Goal: Transaction & Acquisition: Download file/media

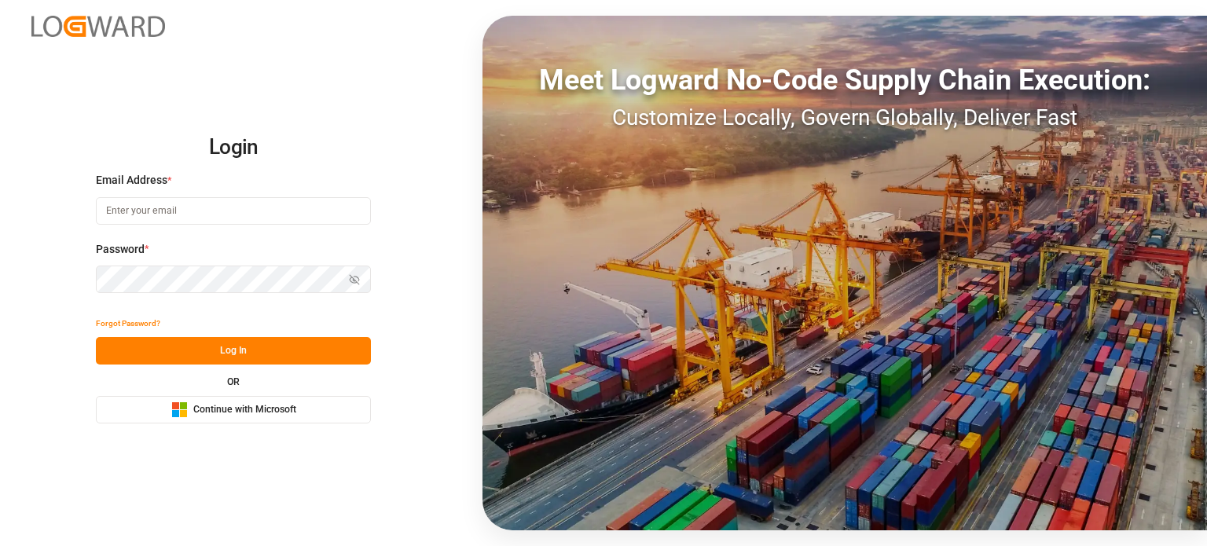
click at [273, 414] on span "Continue with Microsoft" at bounding box center [244, 410] width 103 height 14
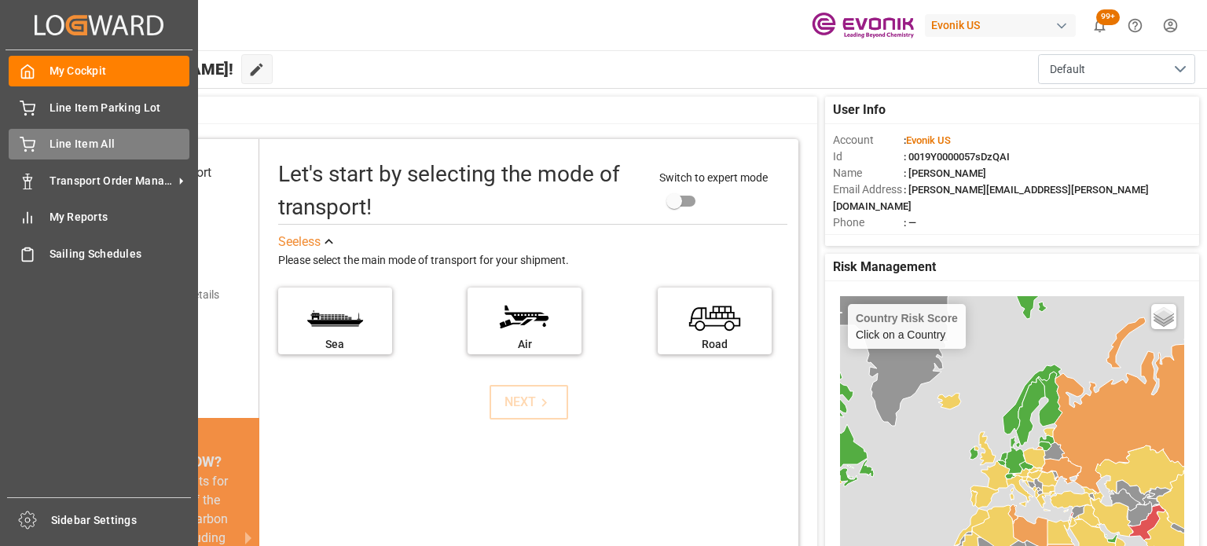
click at [76, 137] on span "Line Item All" at bounding box center [119, 144] width 141 height 16
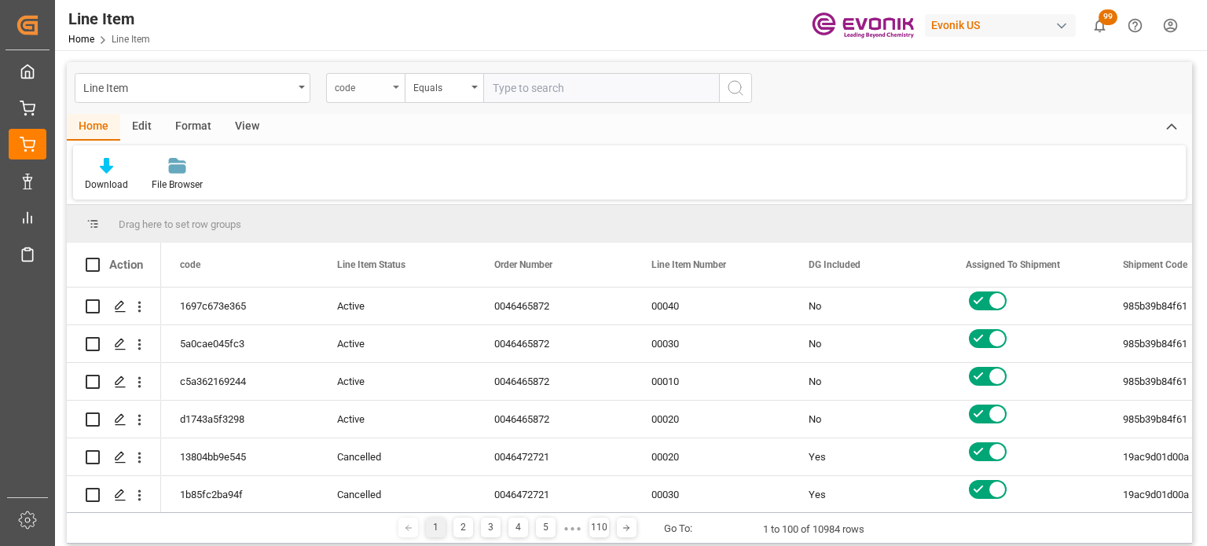
click at [384, 93] on div "code" at bounding box center [361, 86] width 53 height 18
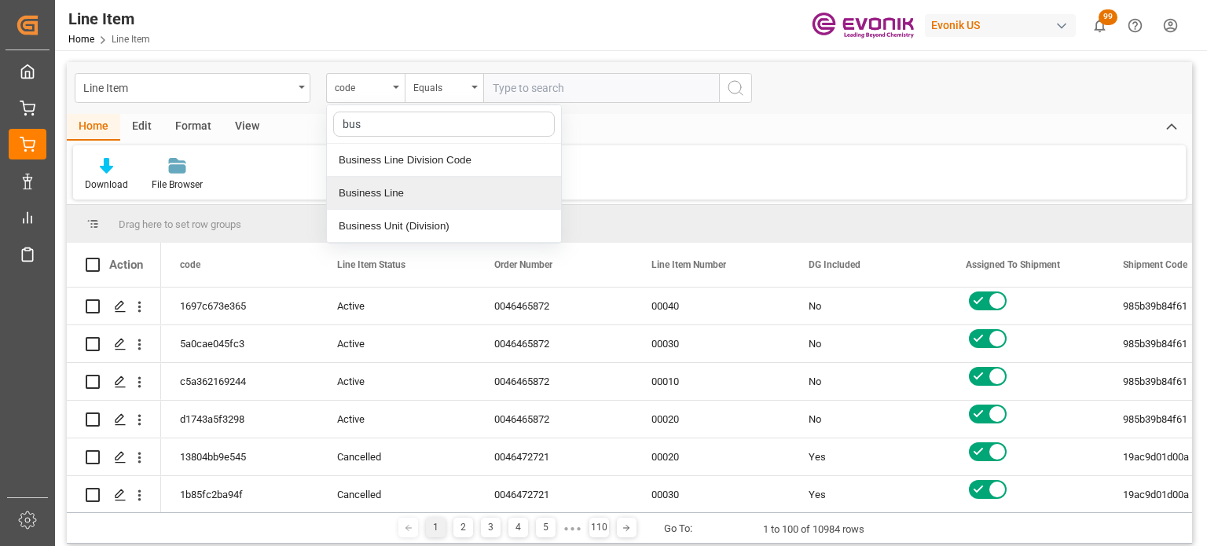
type input "busi"
click at [423, 200] on div "Business Line" at bounding box center [444, 193] width 234 height 33
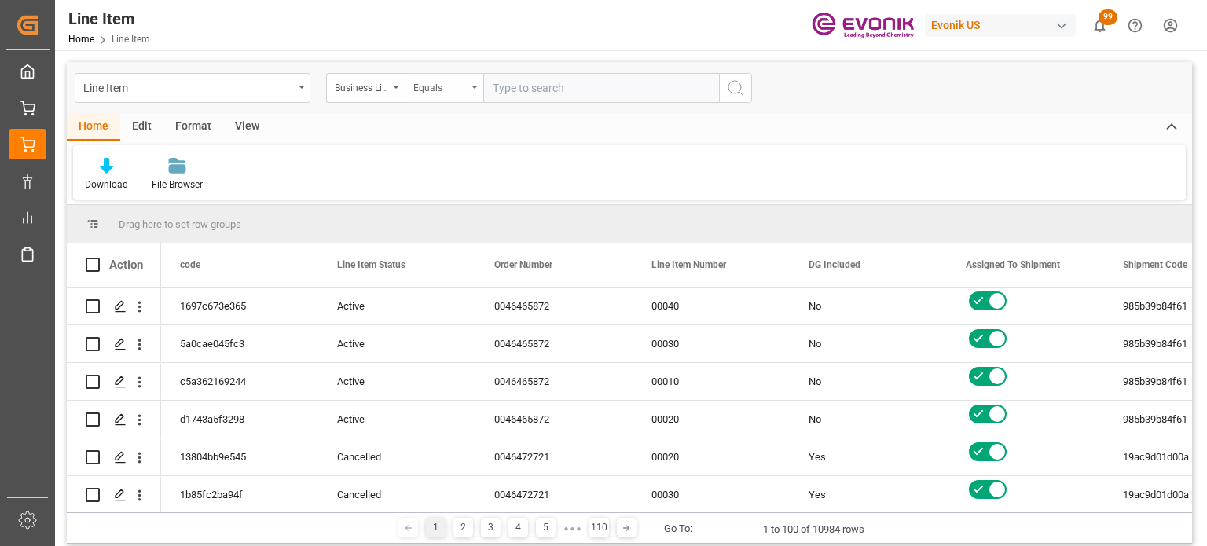
click at [448, 87] on div "Equals" at bounding box center [439, 86] width 53 height 18
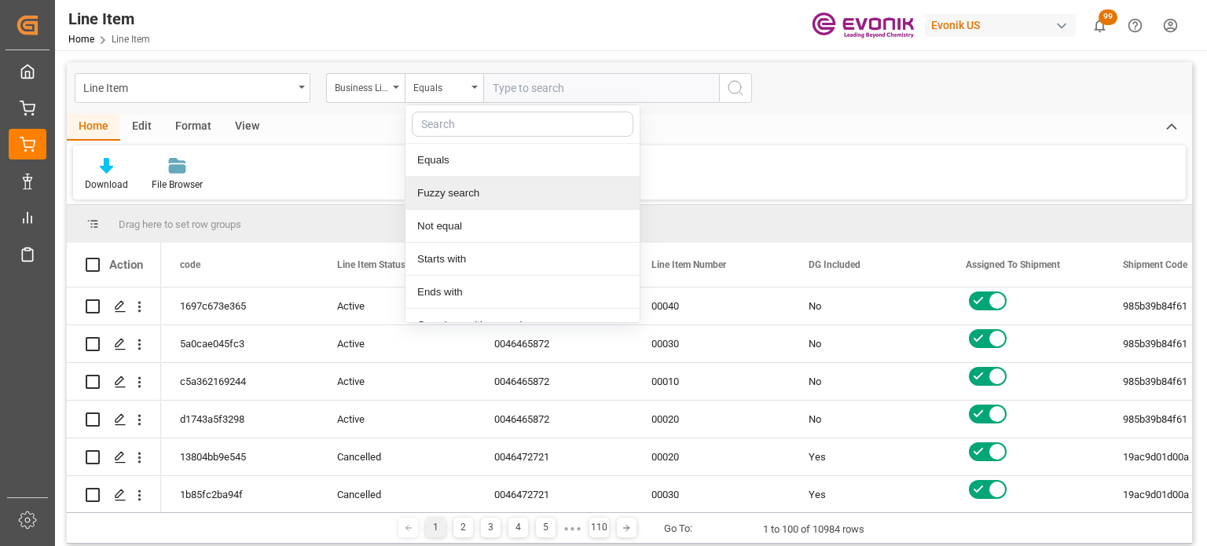
click at [449, 195] on div "Fuzzy search" at bounding box center [522, 193] width 234 height 33
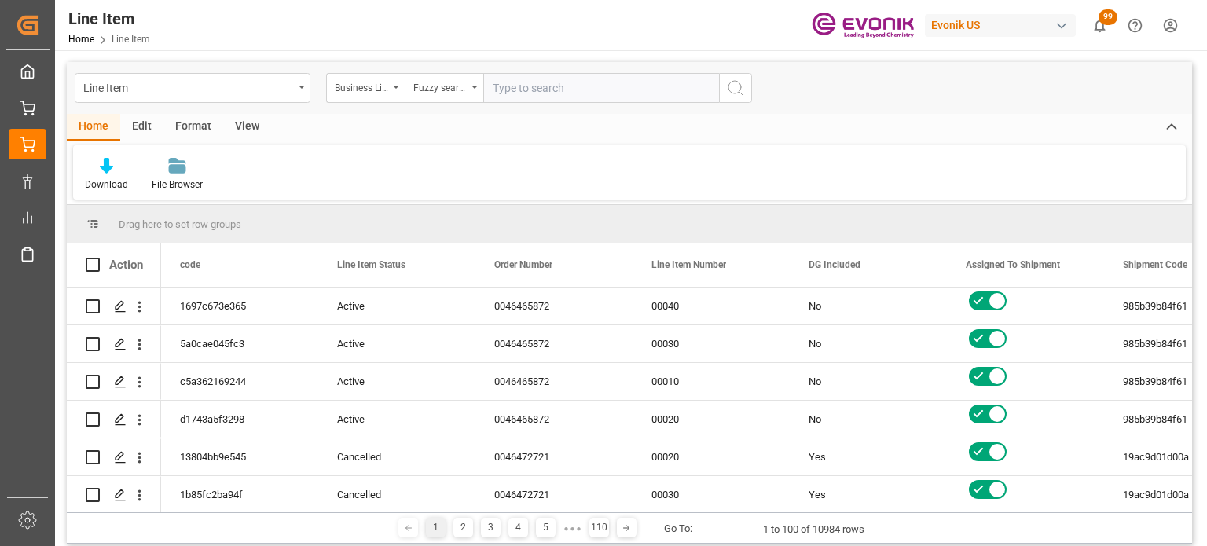
click at [546, 81] on input "text" at bounding box center [601, 88] width 236 height 30
type input "inter"
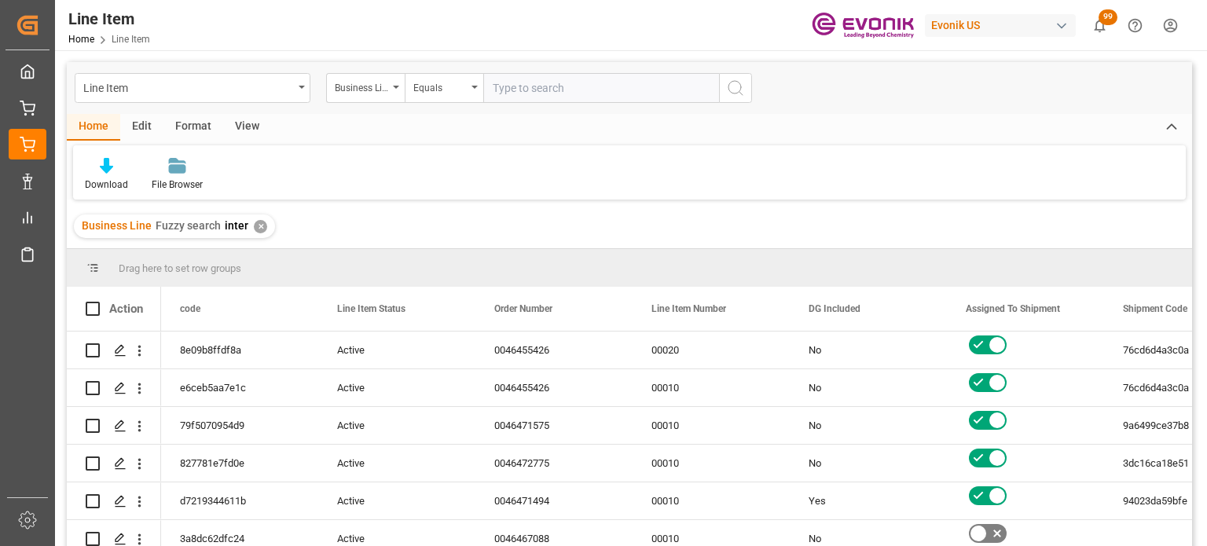
click at [242, 141] on div "Home Edit Format View Download File Browser" at bounding box center [629, 157] width 1125 height 86
click at [267, 123] on div "View" at bounding box center [247, 127] width 48 height 27
click at [97, 185] on div "Default" at bounding box center [100, 185] width 31 height 14
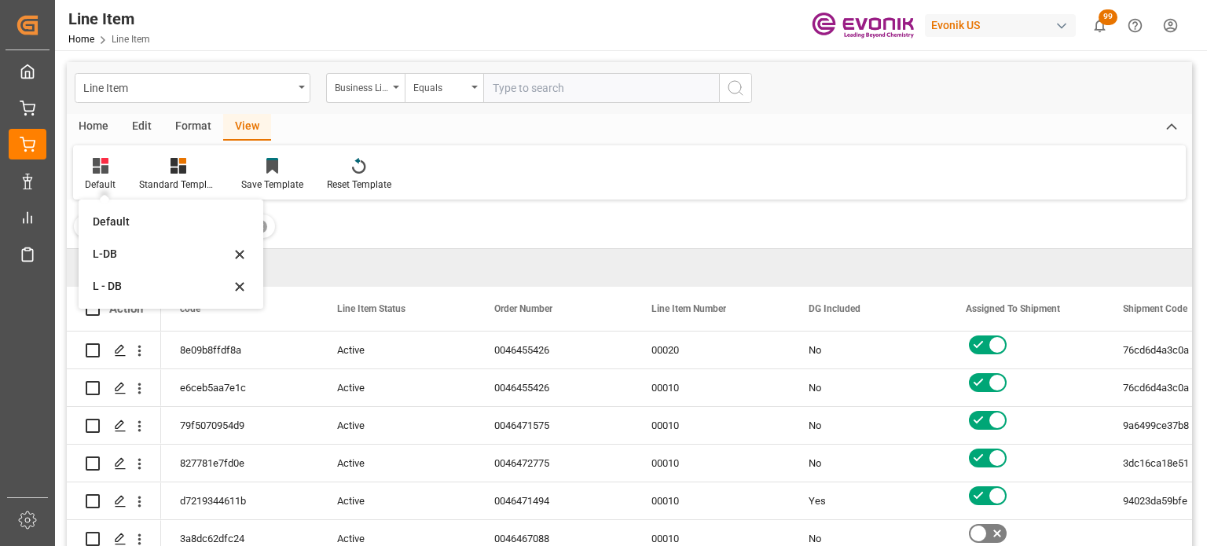
click at [124, 248] on div "L-DB" at bounding box center [161, 254] width 137 height 16
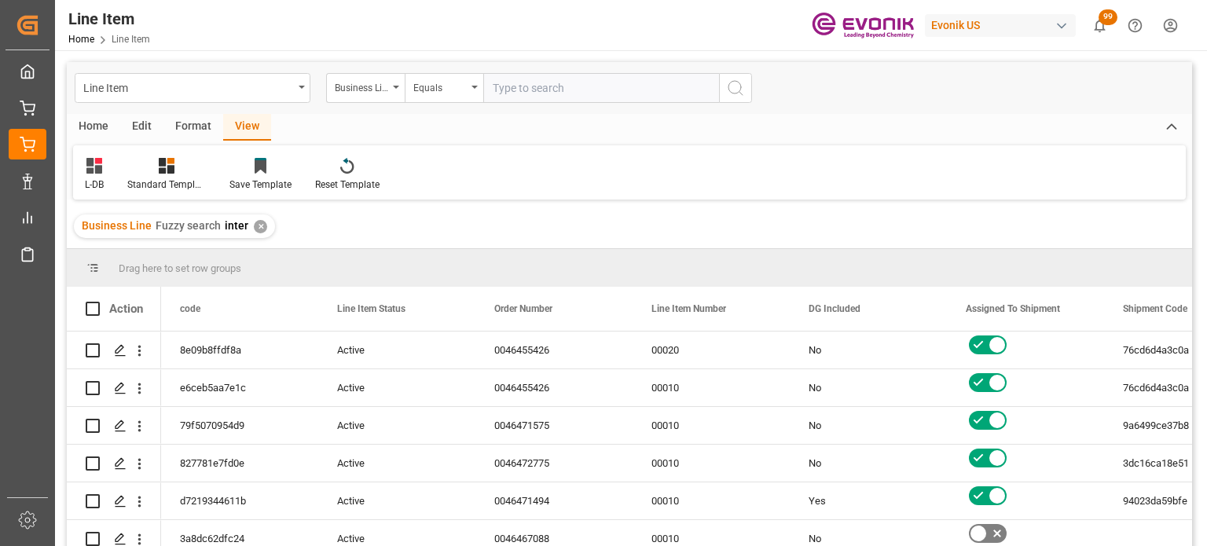
click at [101, 130] on div "Home" at bounding box center [93, 127] width 53 height 27
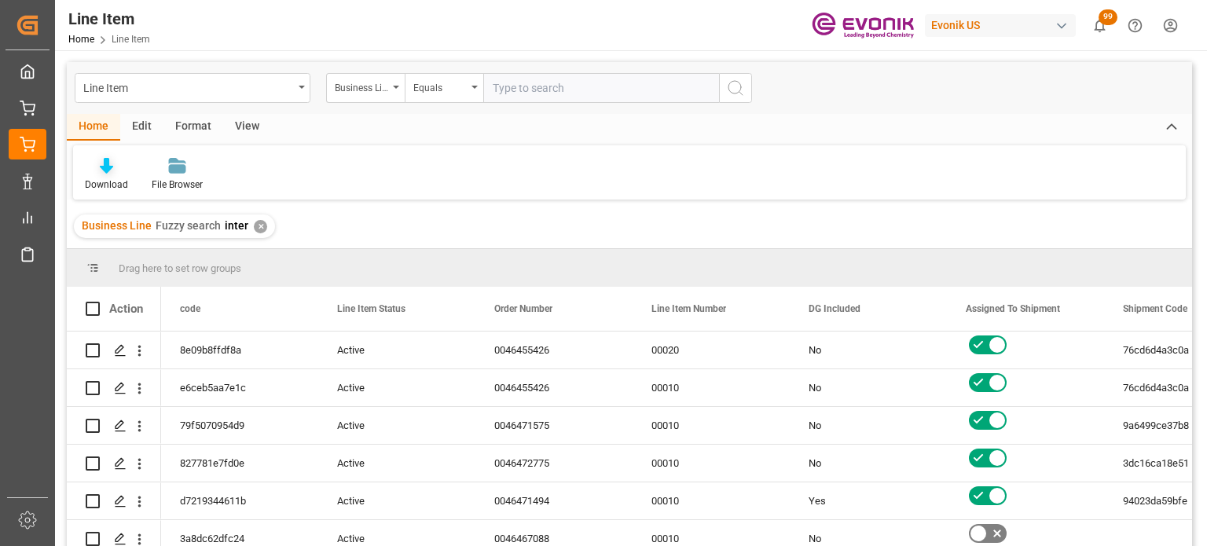
click at [115, 181] on div "Download" at bounding box center [106, 185] width 43 height 14
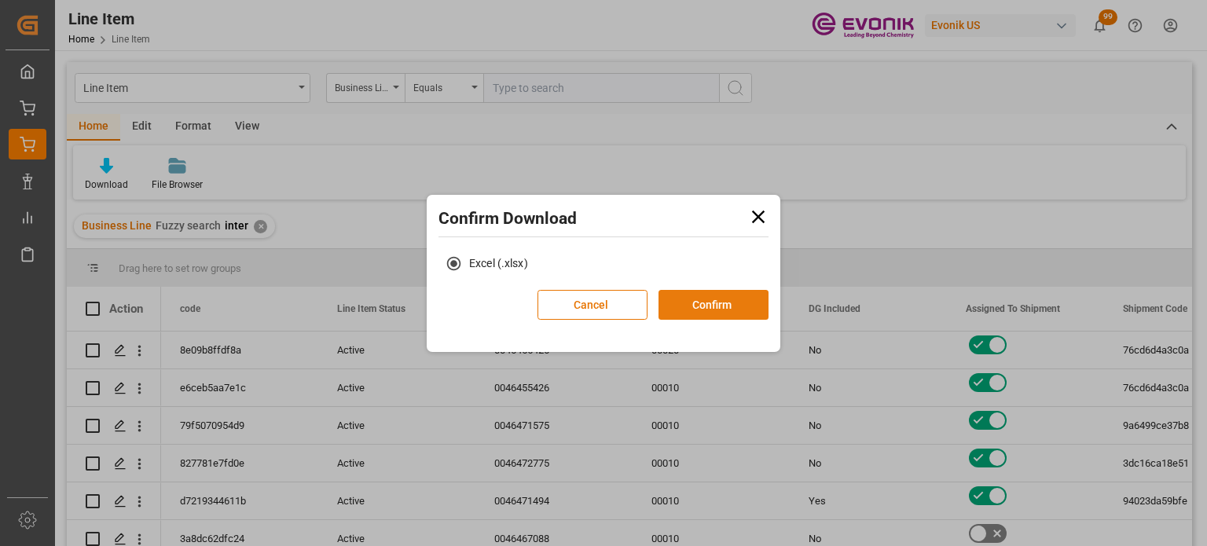
click at [702, 308] on button "Confirm" at bounding box center [713, 305] width 110 height 30
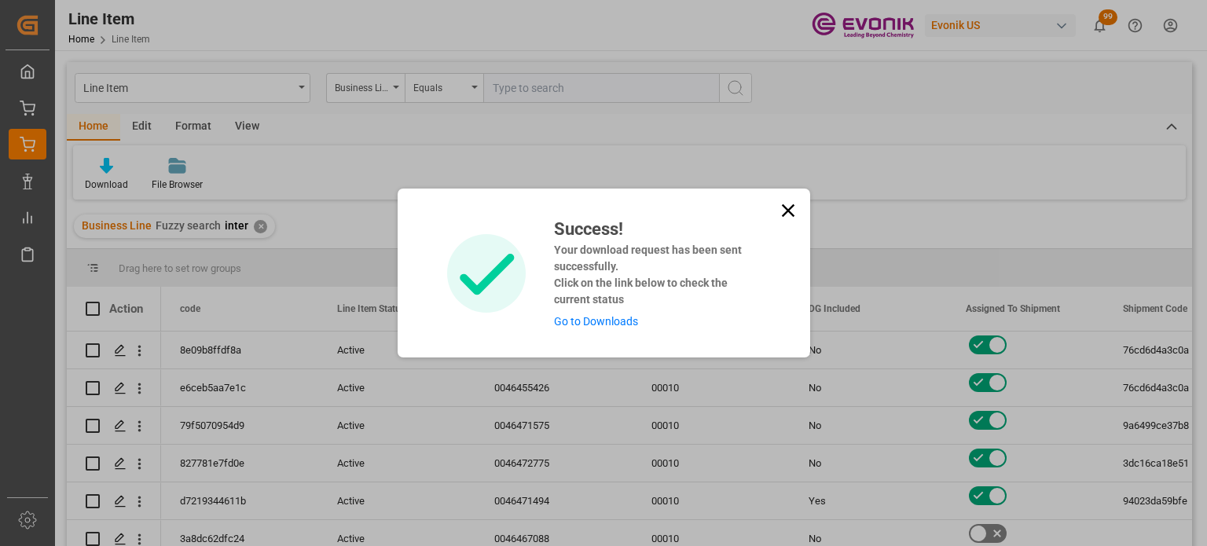
click at [797, 203] on icon at bounding box center [788, 211] width 22 height 22
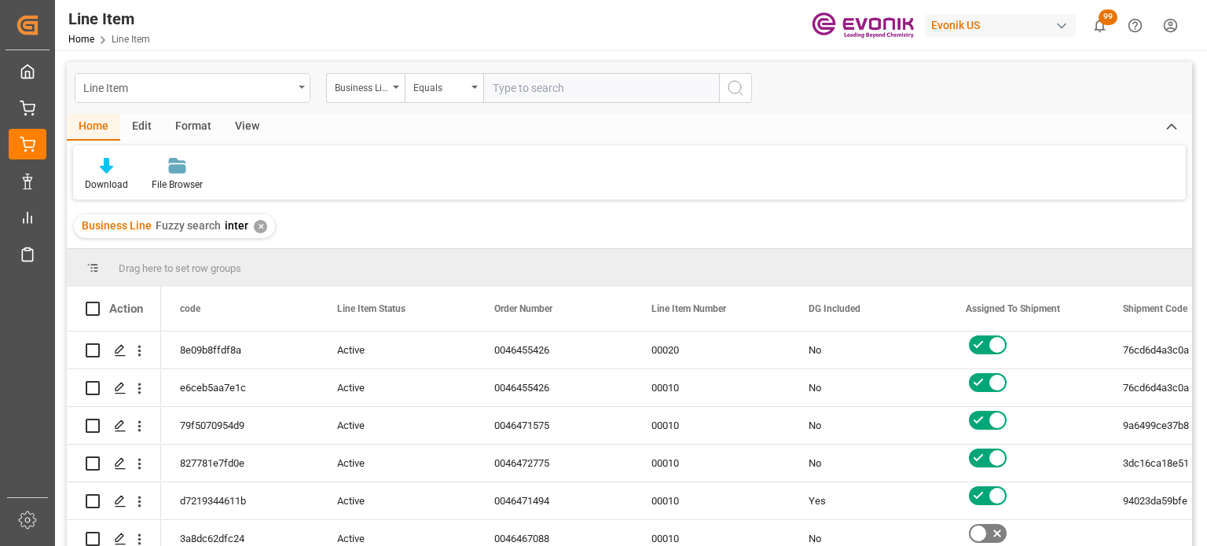
drag, startPoint x: 299, startPoint y: 87, endPoint x: 290, endPoint y: 96, distance: 12.2
click at [299, 87] on icon "open menu" at bounding box center [302, 87] width 6 height 3
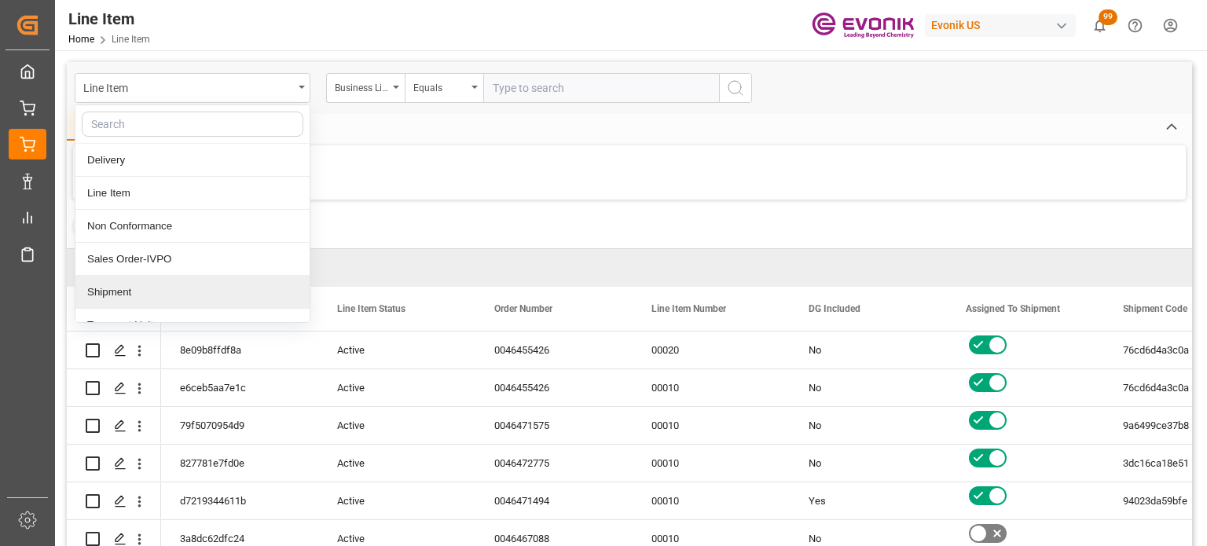
scroll to position [50, 0]
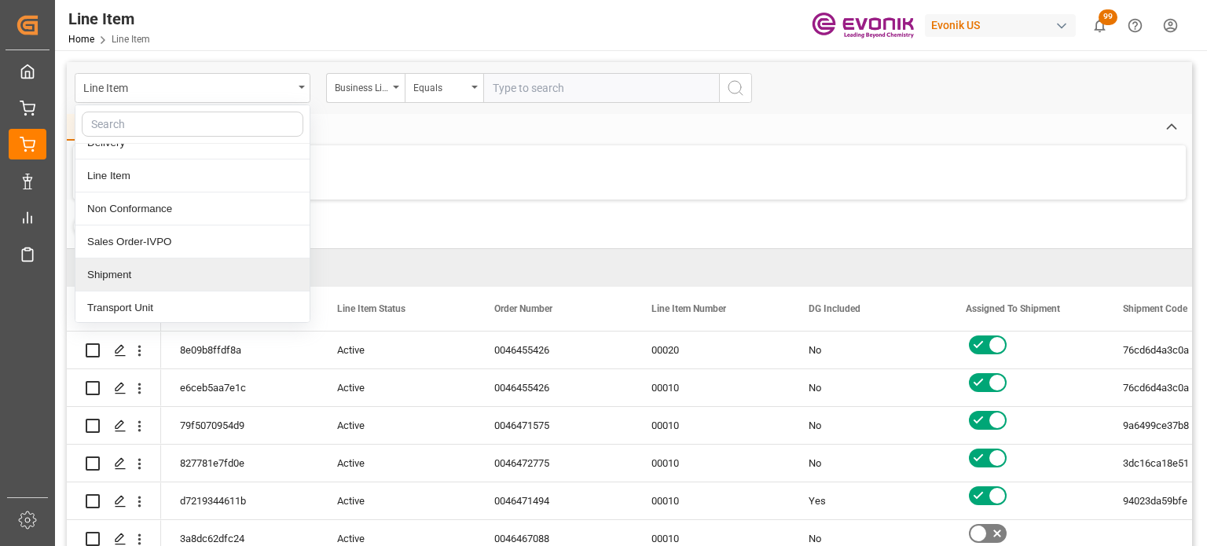
click at [157, 272] on div "Shipment" at bounding box center [192, 274] width 234 height 33
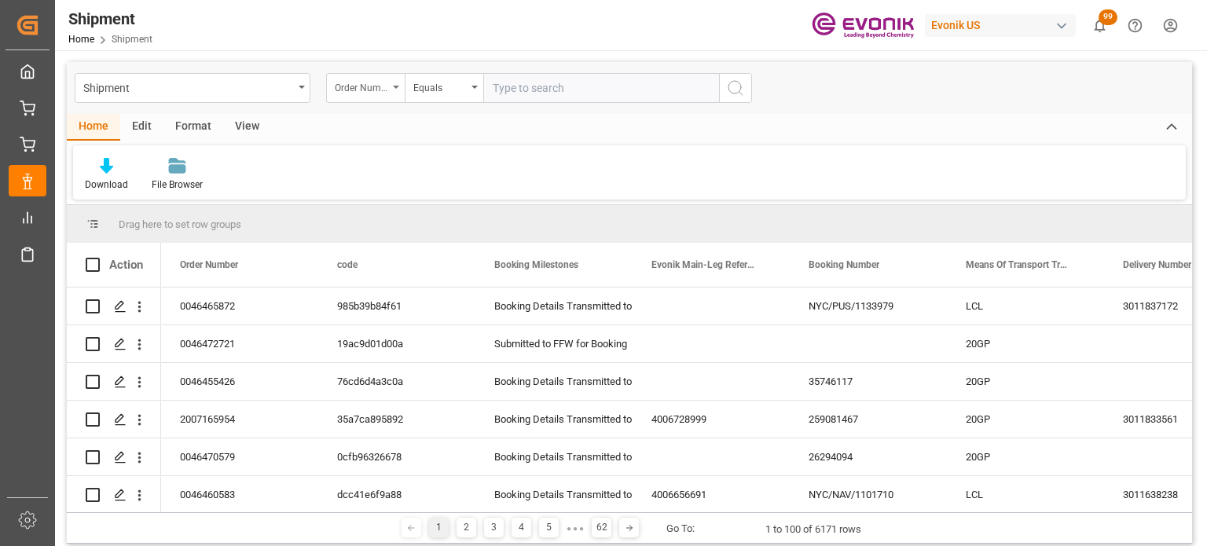
drag, startPoint x: 383, startPoint y: 90, endPoint x: 393, endPoint y: 97, distance: 12.4
click at [383, 90] on div "Order Number" at bounding box center [361, 86] width 53 height 18
type input "busin"
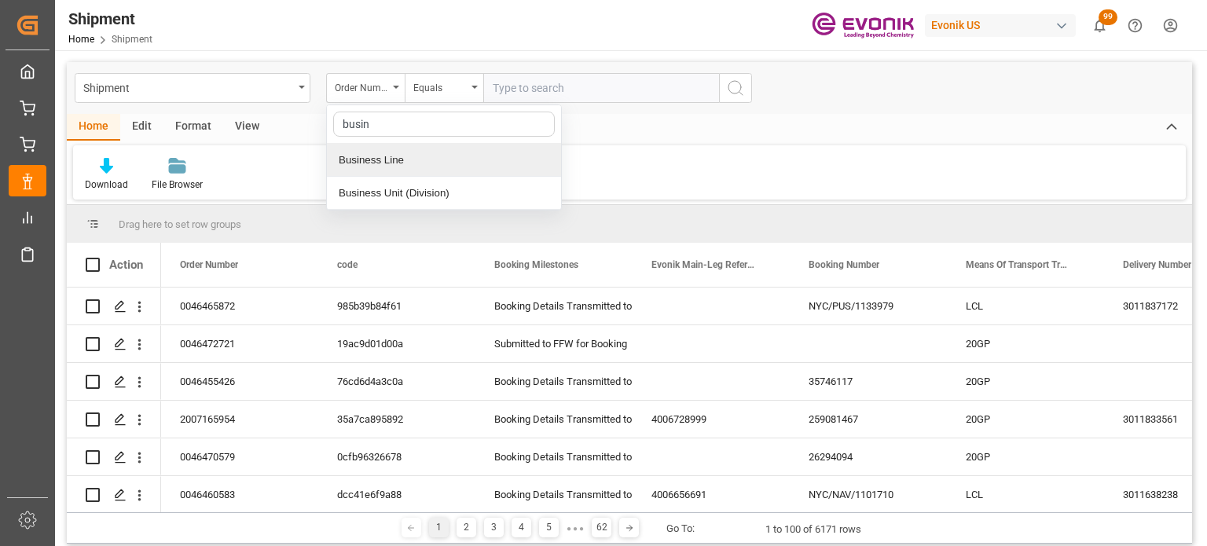
click at [420, 169] on div "Business Line" at bounding box center [444, 160] width 234 height 33
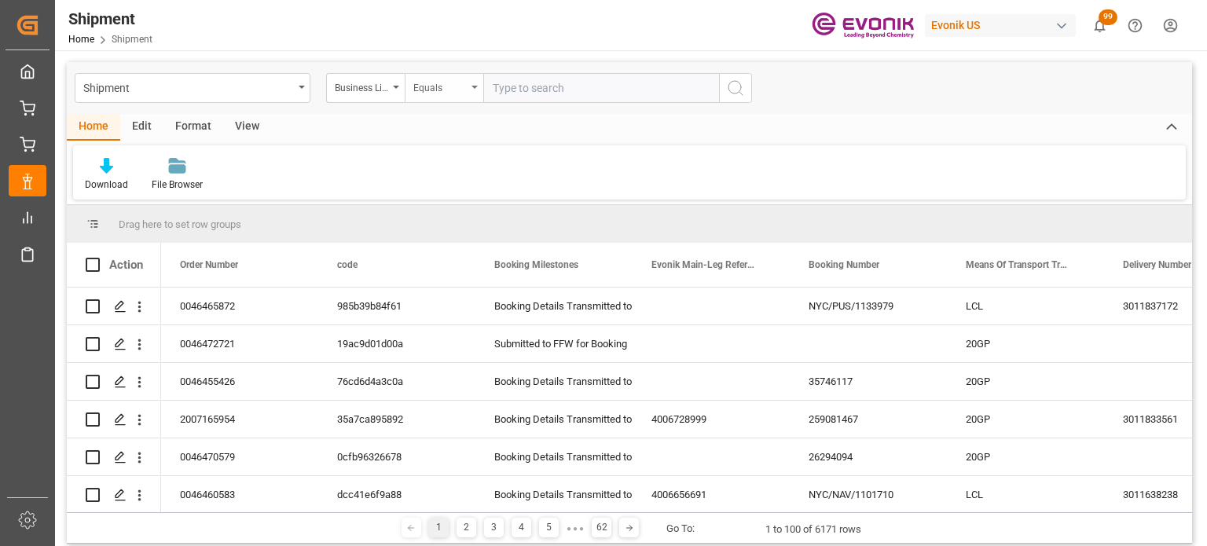
click at [459, 81] on div "Equals" at bounding box center [439, 86] width 53 height 18
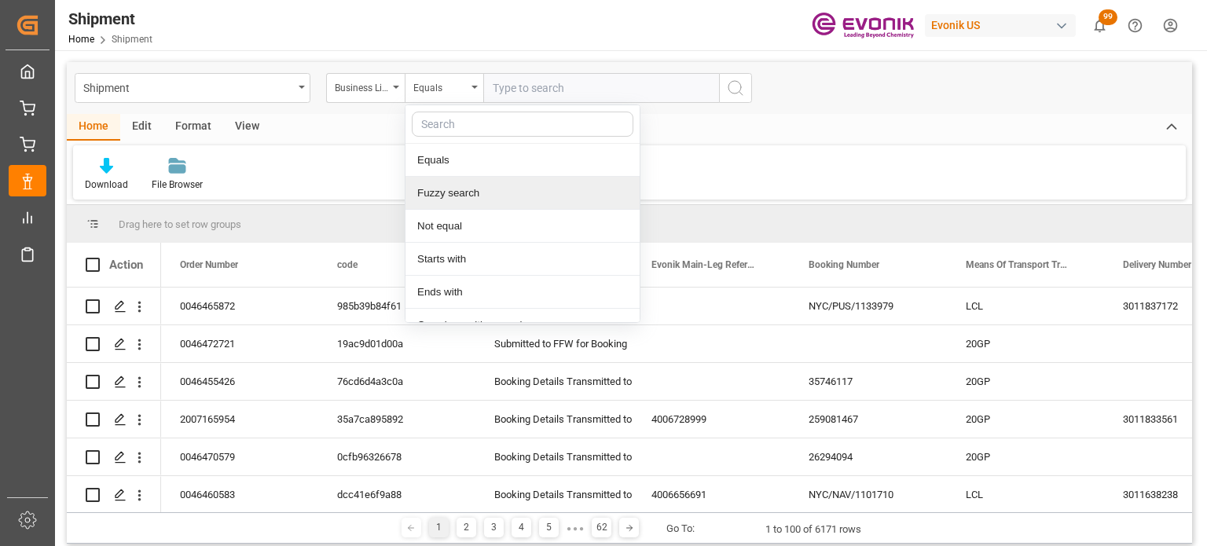
click at [507, 187] on div "Fuzzy search" at bounding box center [522, 193] width 234 height 33
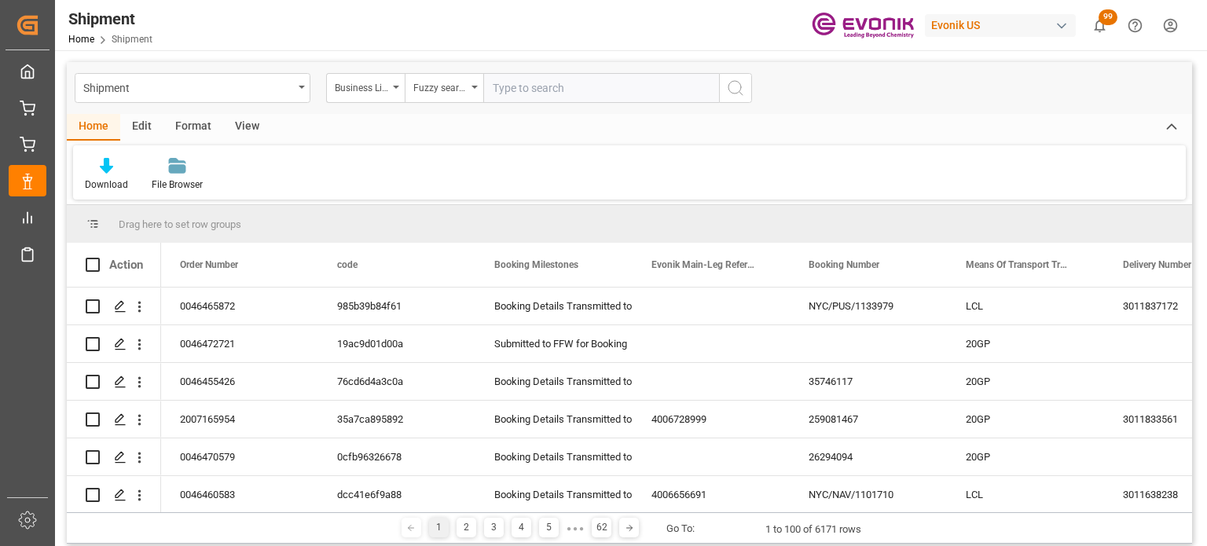
click at [566, 90] on input "text" at bounding box center [601, 88] width 236 height 30
type input "inter"
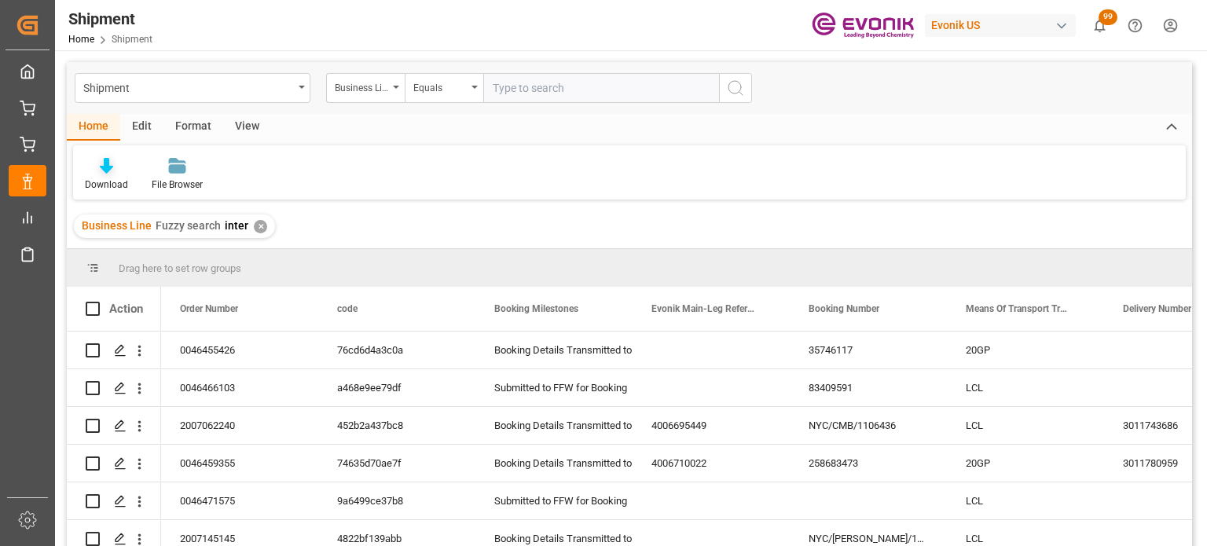
click at [115, 177] on div "Download" at bounding box center [106, 174] width 67 height 35
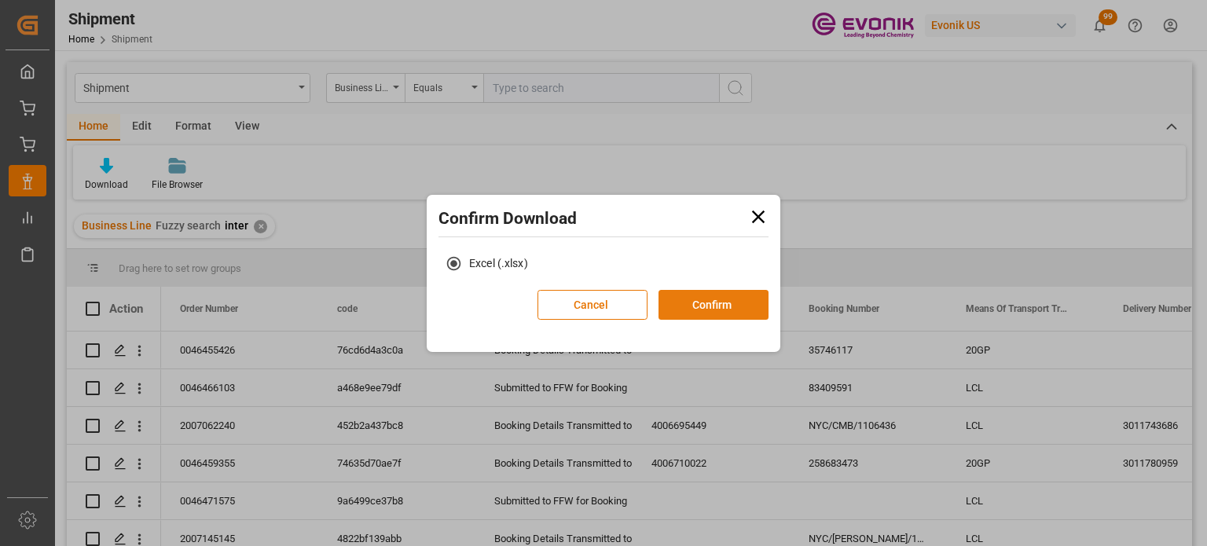
click at [720, 295] on button "Confirm" at bounding box center [713, 305] width 110 height 30
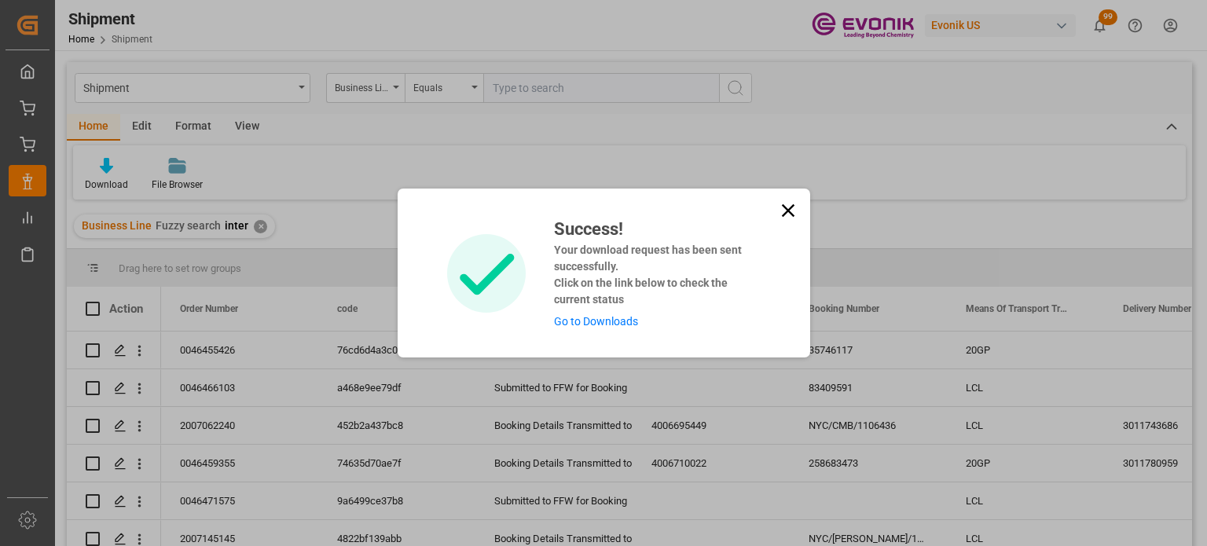
click at [785, 210] on icon at bounding box center [787, 210] width 13 height 13
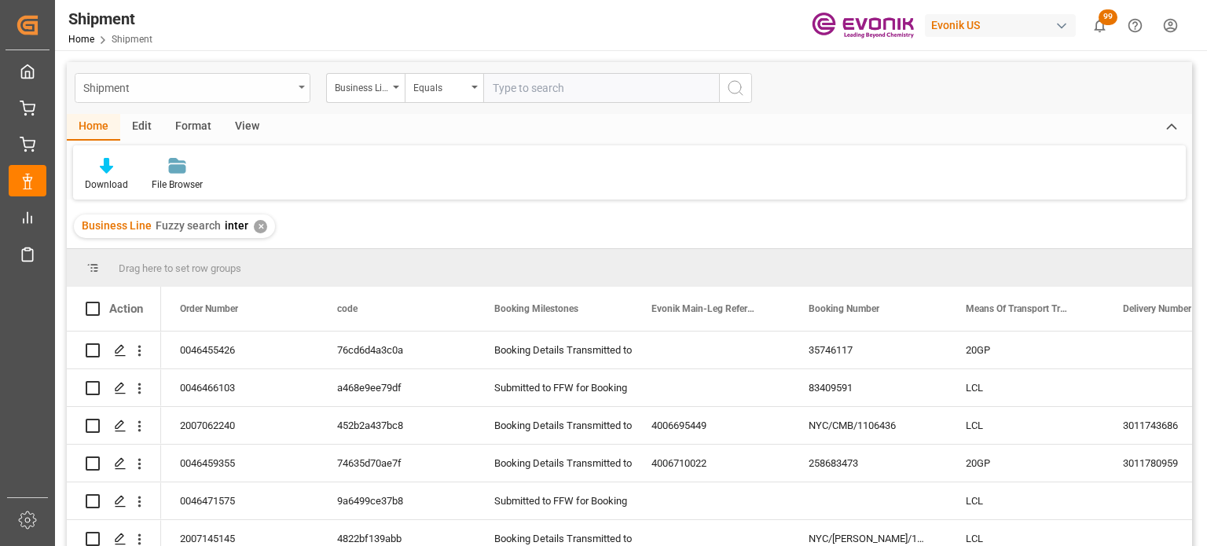
click at [218, 93] on div "Shipment" at bounding box center [188, 87] width 210 height 20
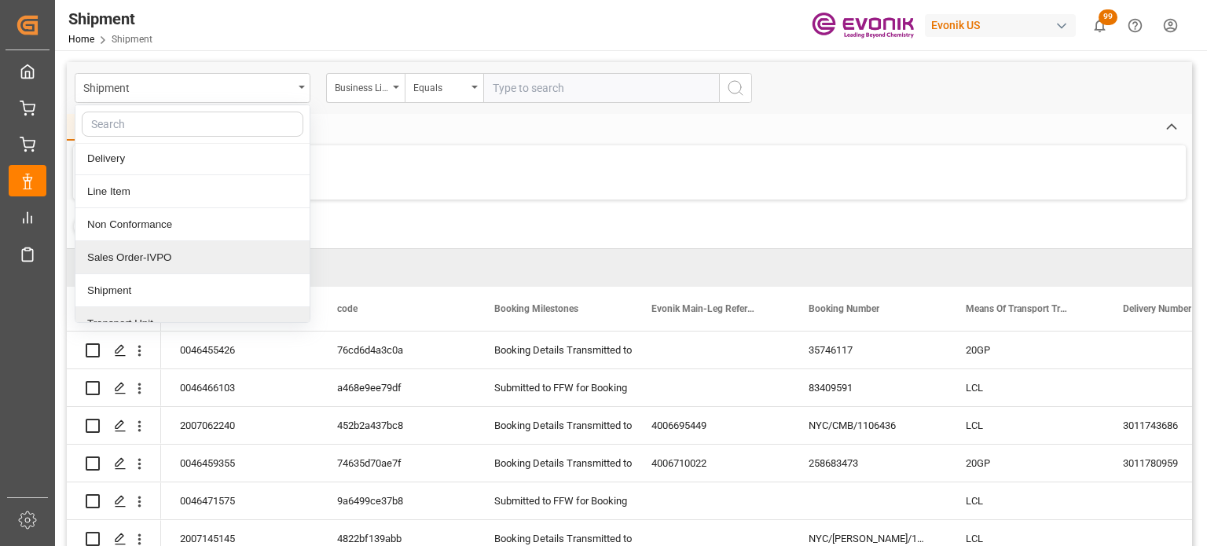
scroll to position [50, 0]
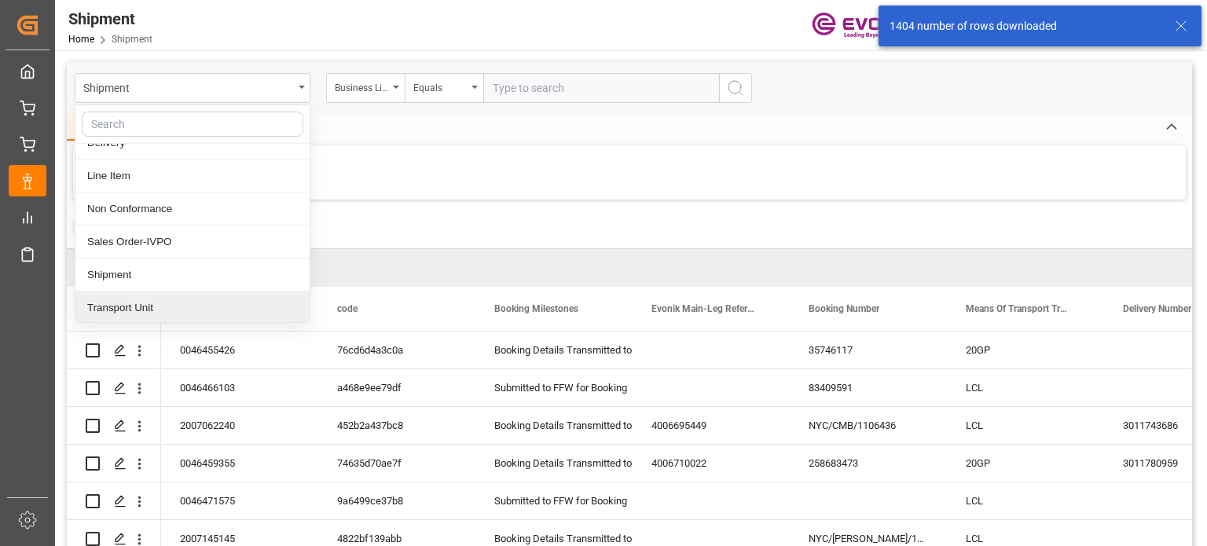
click at [174, 298] on div "Transport Unit" at bounding box center [192, 307] width 234 height 33
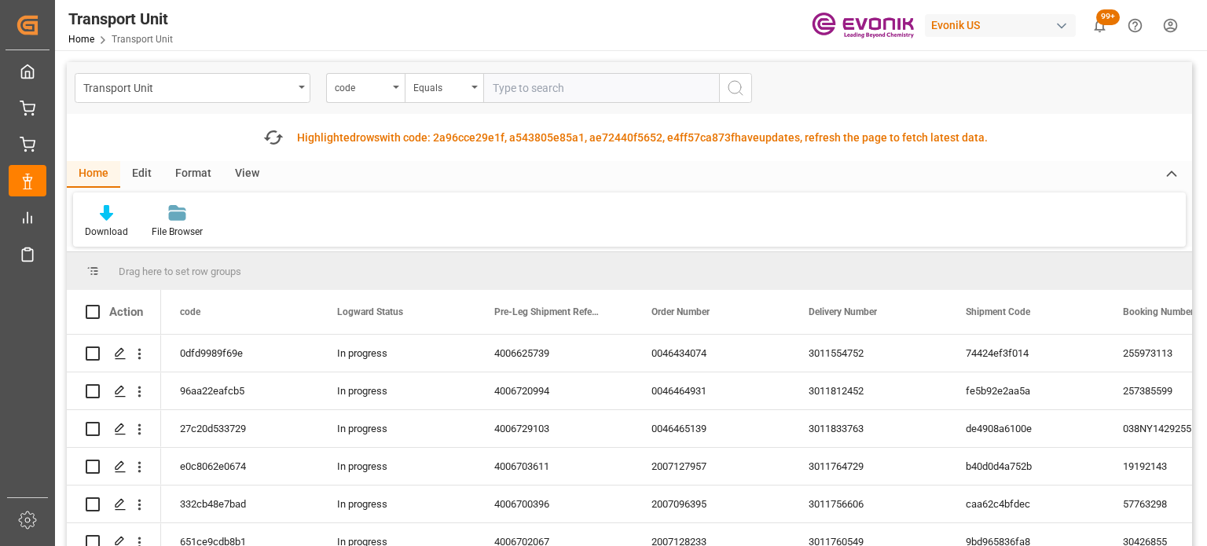
click at [239, 182] on div "View" at bounding box center [247, 174] width 48 height 27
click at [103, 225] on div "Default" at bounding box center [100, 232] width 31 height 14
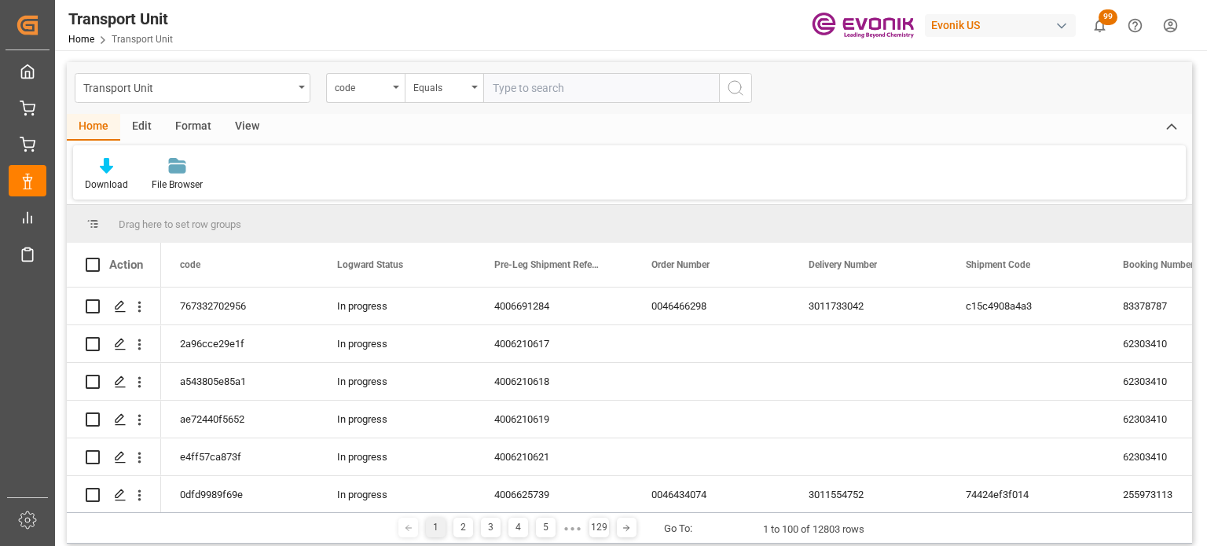
click at [247, 128] on div "View" at bounding box center [247, 127] width 48 height 27
click at [96, 178] on div "Default" at bounding box center [100, 185] width 31 height 14
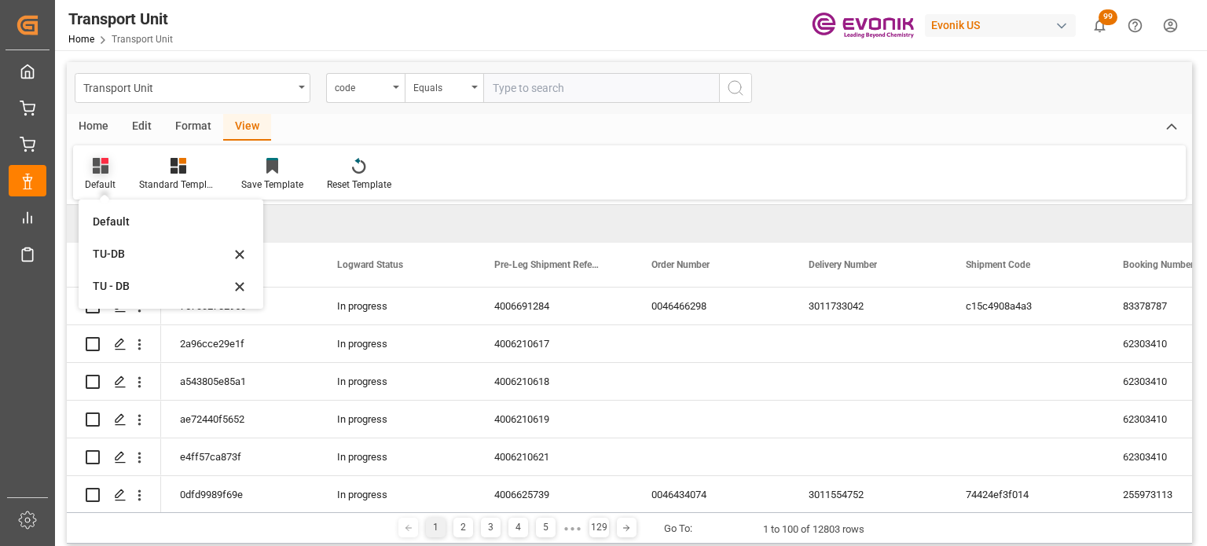
drag, startPoint x: 128, startPoint y: 247, endPoint x: 101, endPoint y: 167, distance: 85.5
click at [129, 247] on div "TU-DB" at bounding box center [161, 254] width 137 height 16
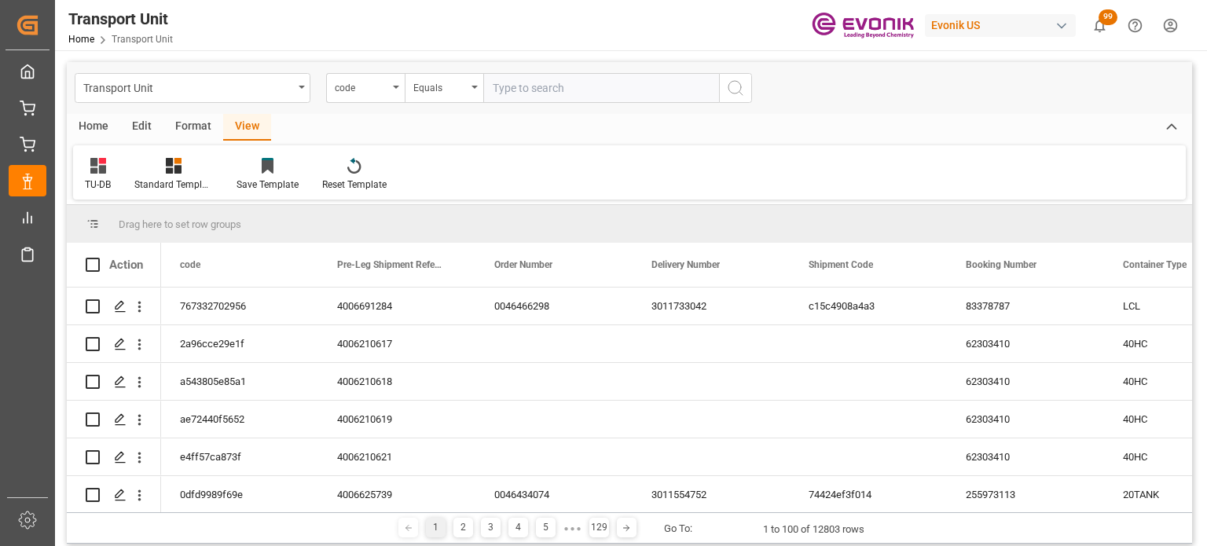
click at [100, 128] on div "Home" at bounding box center [93, 127] width 53 height 27
click at [116, 190] on div "Download" at bounding box center [106, 185] width 43 height 14
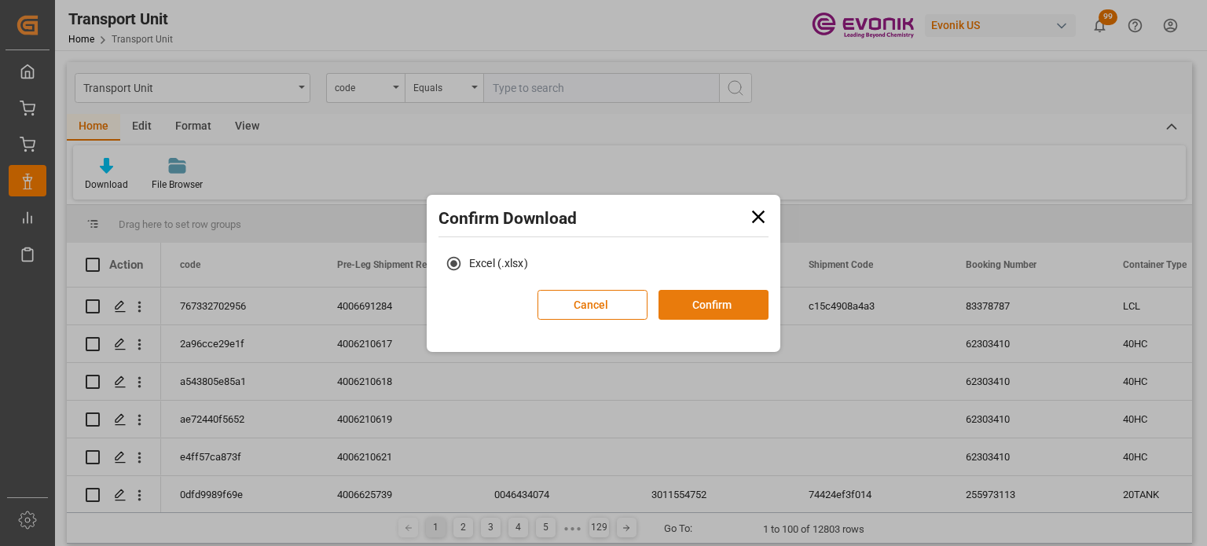
click at [735, 299] on button "Confirm" at bounding box center [713, 305] width 110 height 30
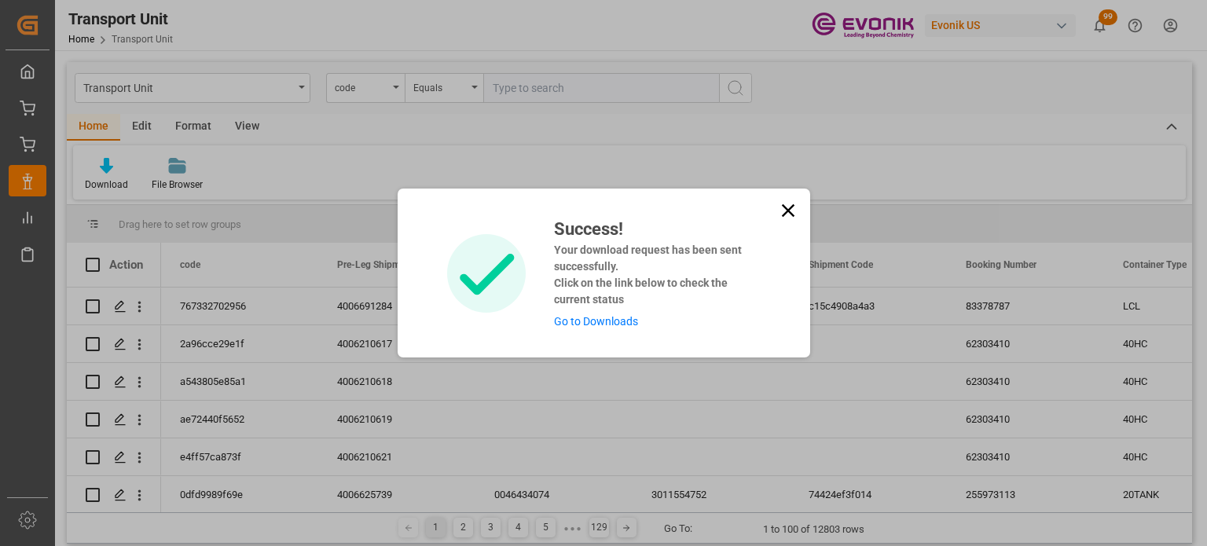
click at [581, 320] on link "Go to Downloads" at bounding box center [596, 321] width 84 height 13
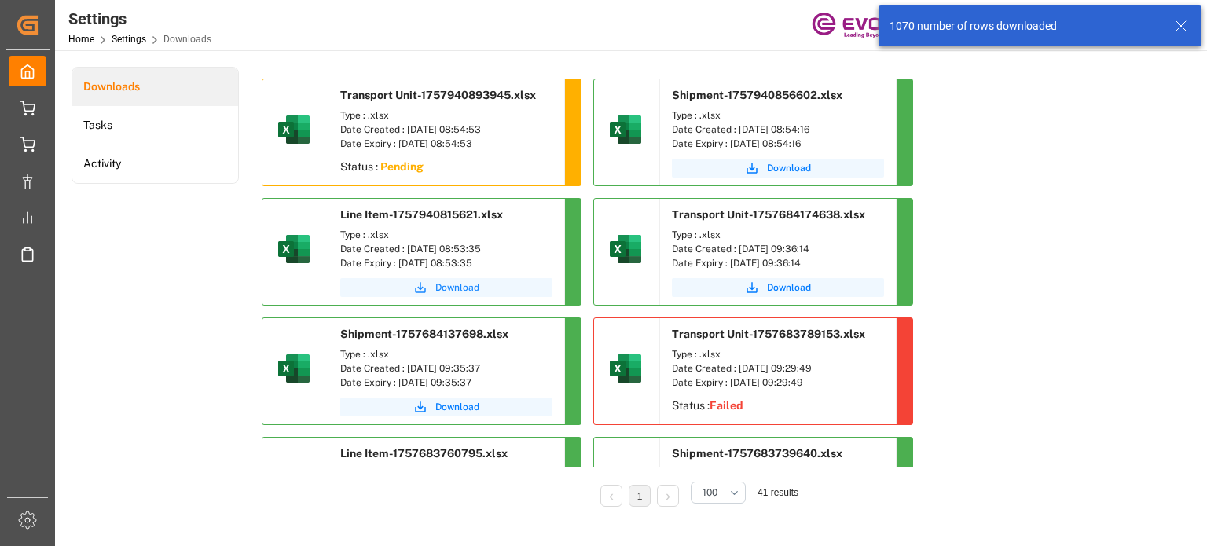
click at [438, 284] on span "Download" at bounding box center [457, 287] width 44 height 14
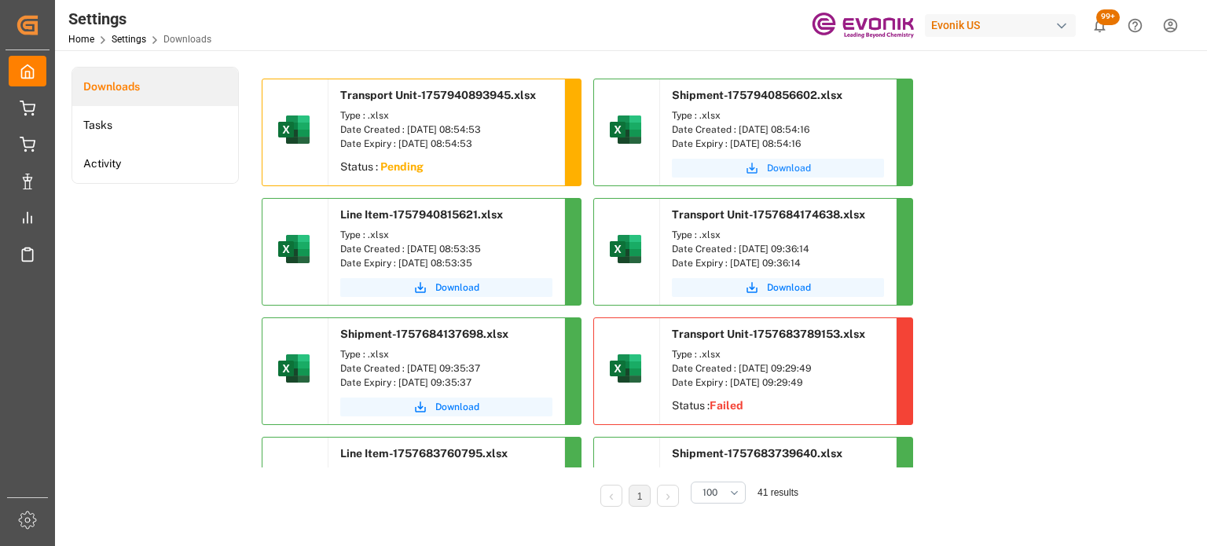
click at [787, 163] on span "Download" at bounding box center [789, 168] width 44 height 14
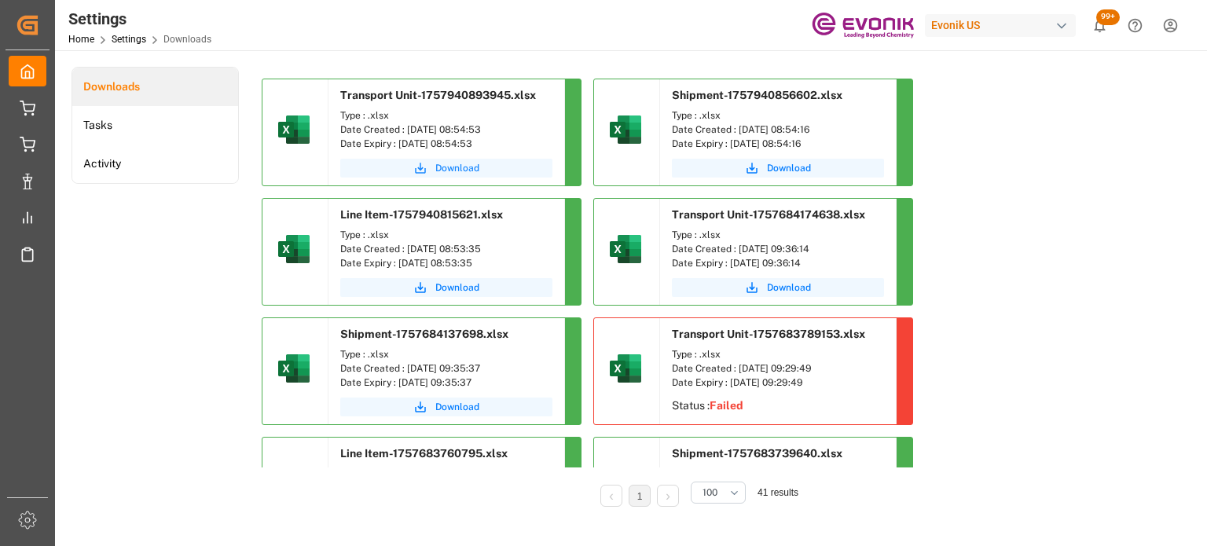
click at [465, 166] on span "Download" at bounding box center [457, 168] width 44 height 14
